Goal: Find specific page/section: Find specific page/section

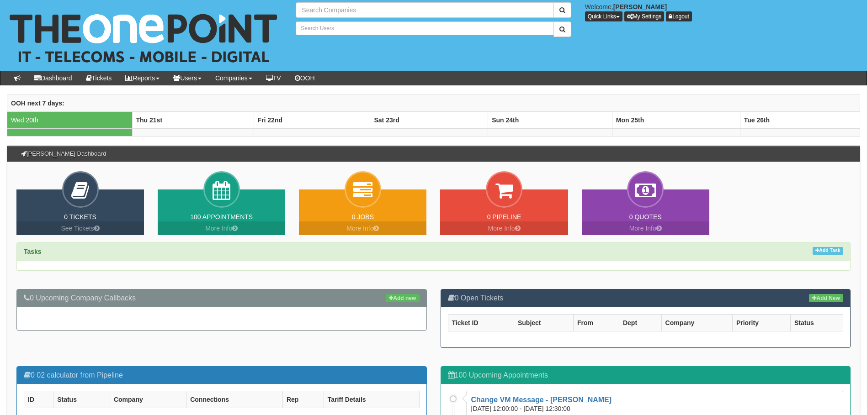
type input "Search Companies"
type input "Search Users"
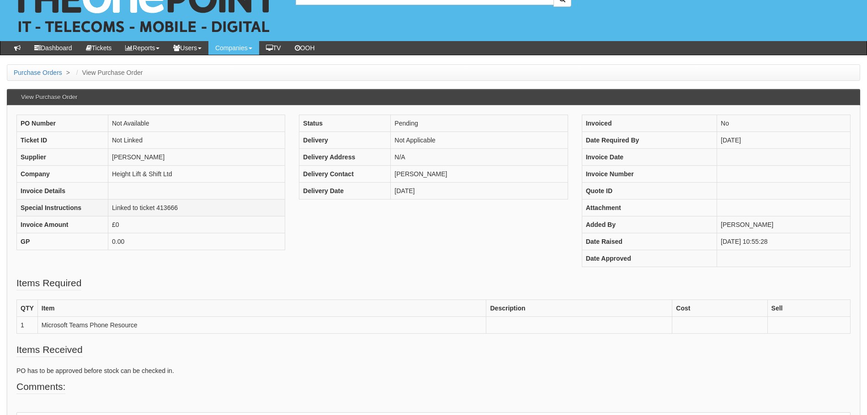
scroll to position [46, 0]
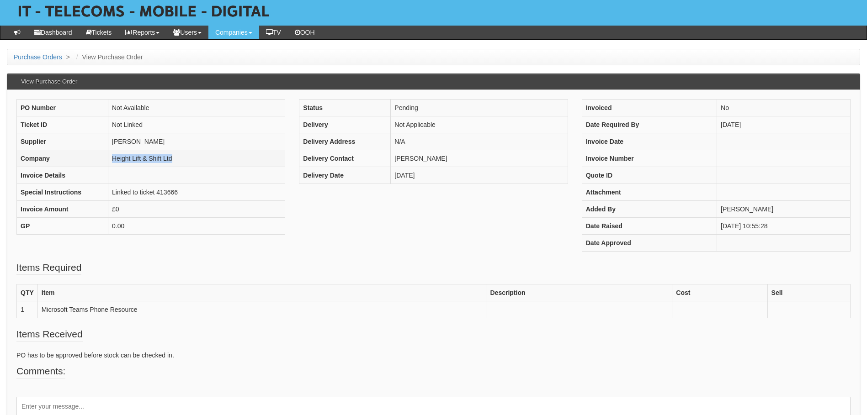
drag, startPoint x: 184, startPoint y: 159, endPoint x: 111, endPoint y: 157, distance: 73.1
click at [111, 157] on td "Height Lift & Shift Ltd" at bounding box center [196, 158] width 177 height 17
copy td "Height Lift & Shift Ltd"
drag, startPoint x: 139, startPoint y: 306, endPoint x: 38, endPoint y: 312, distance: 101.2
click at [38, 312] on td "Microsoft Teams Phone Resource" at bounding box center [261, 310] width 449 height 17
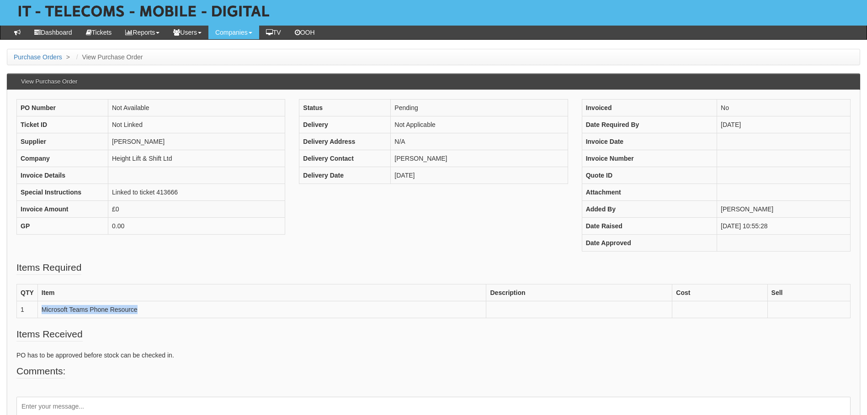
copy td "Microsoft Teams Phone Resource"
